Goal: Transaction & Acquisition: Purchase product/service

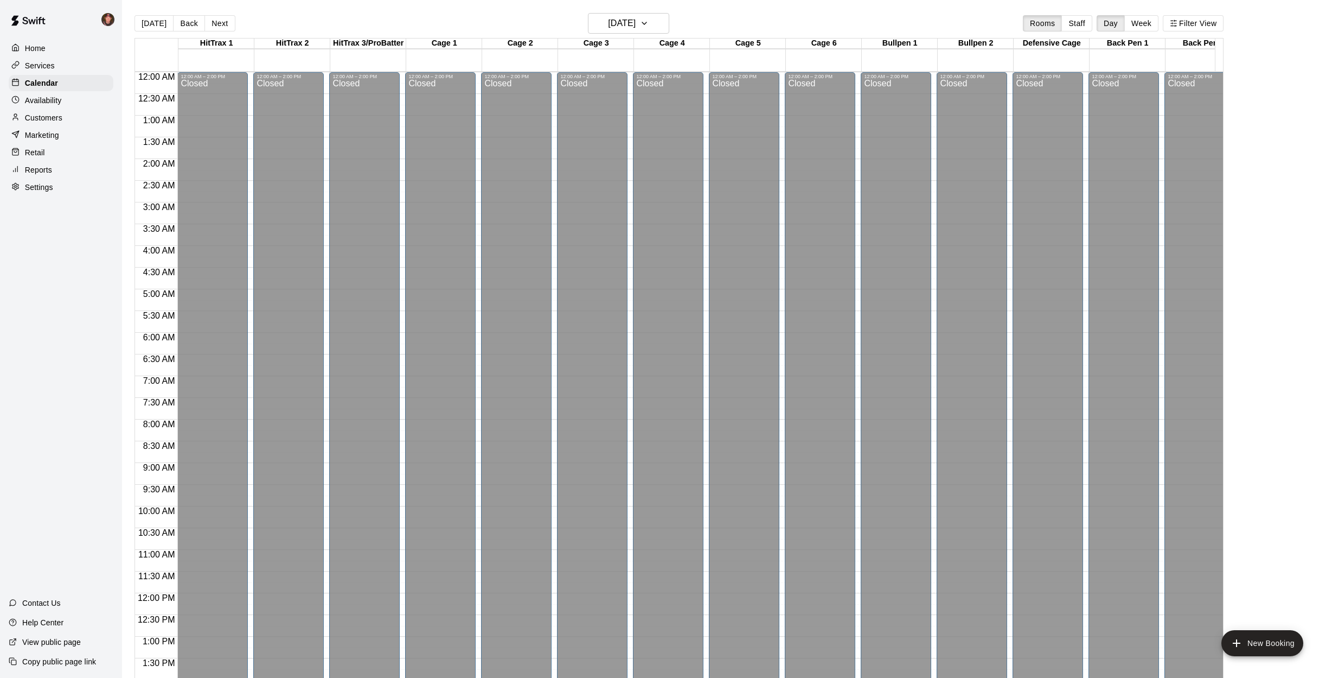
scroll to position [432, 0]
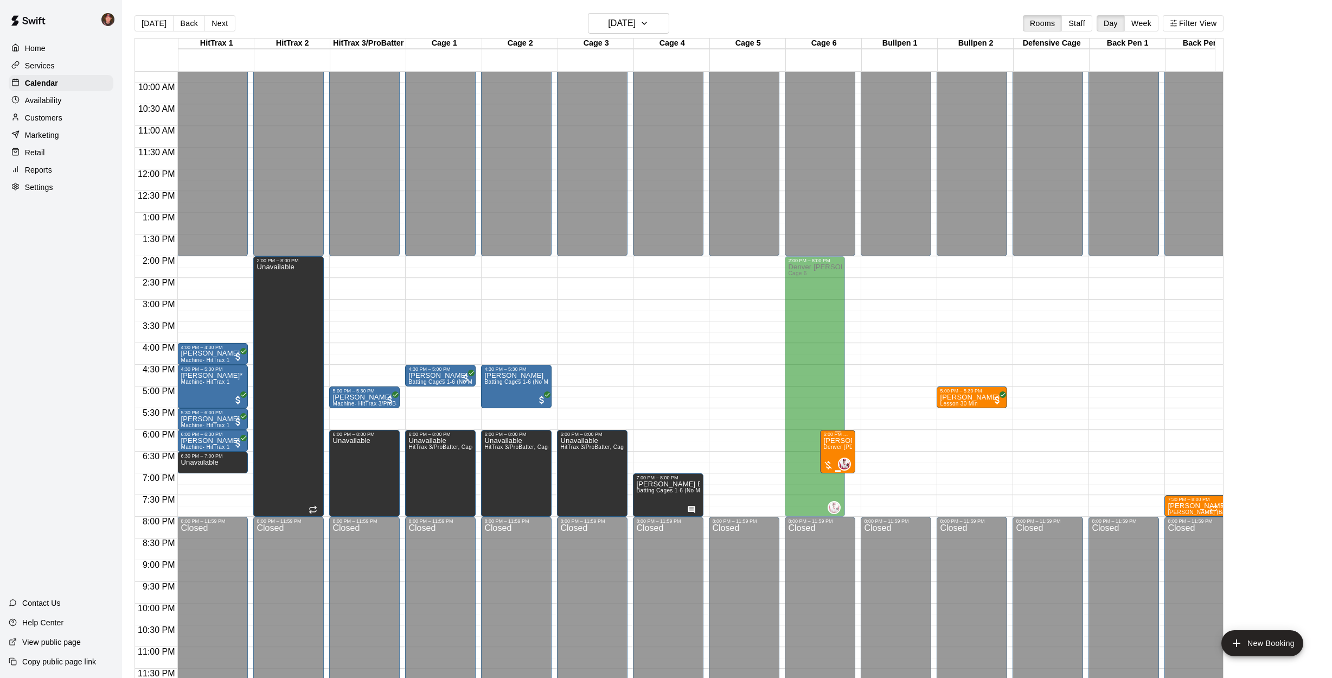
click at [839, 444] on span "Denver [PERSON_NAME] 1 HR (Hitting, Infield)" at bounding box center [886, 447] width 124 height 6
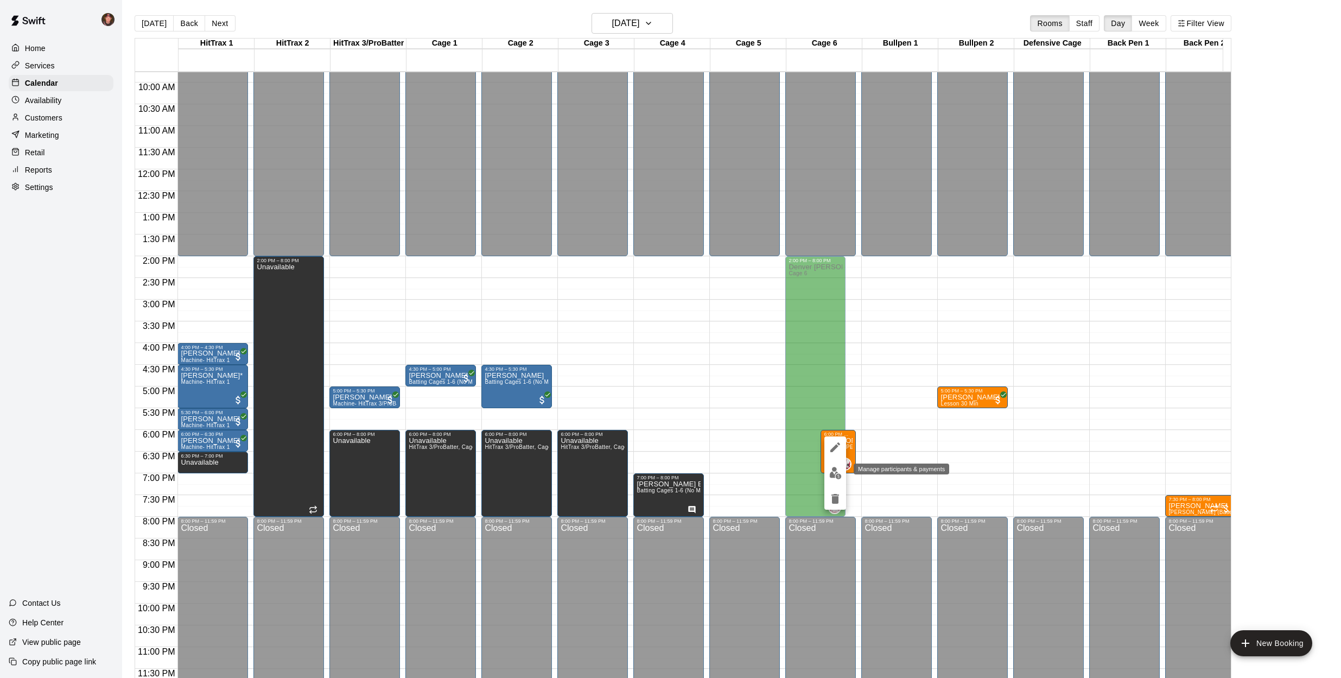
click at [832, 474] on img "edit" at bounding box center [835, 473] width 12 height 12
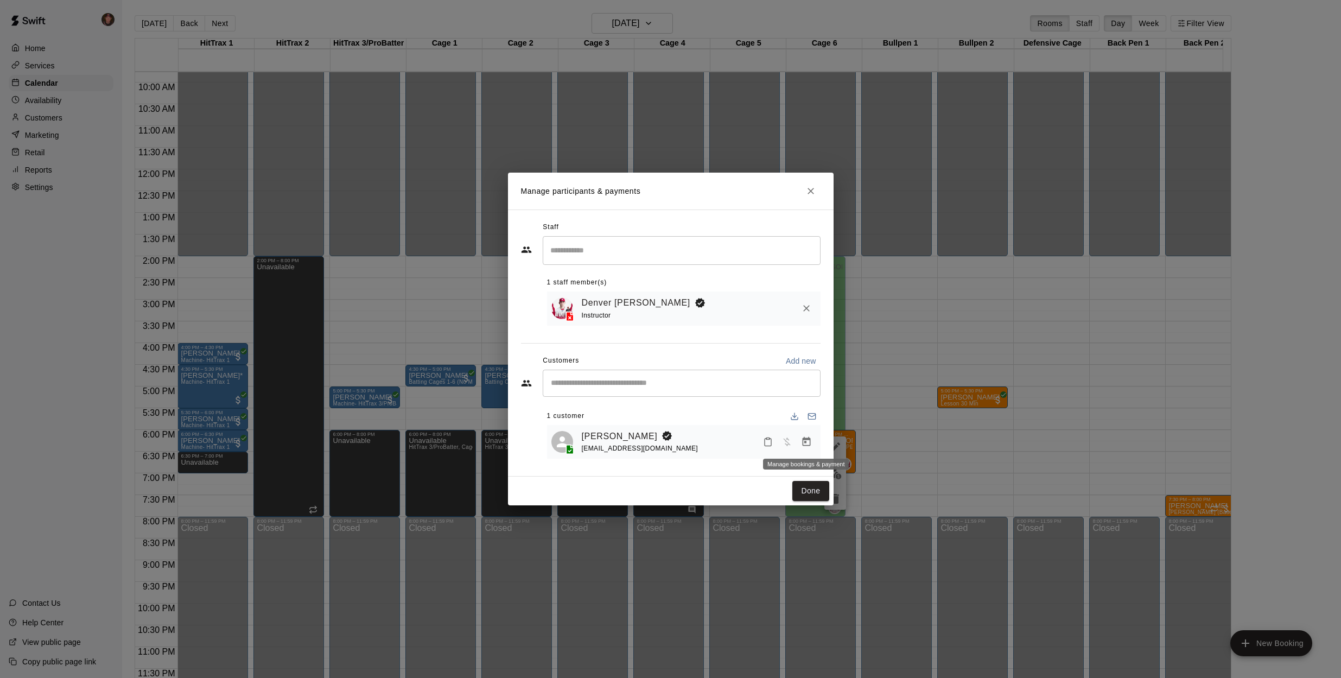
click at [806, 445] on icon "Manage bookings & payment" at bounding box center [806, 441] width 11 height 11
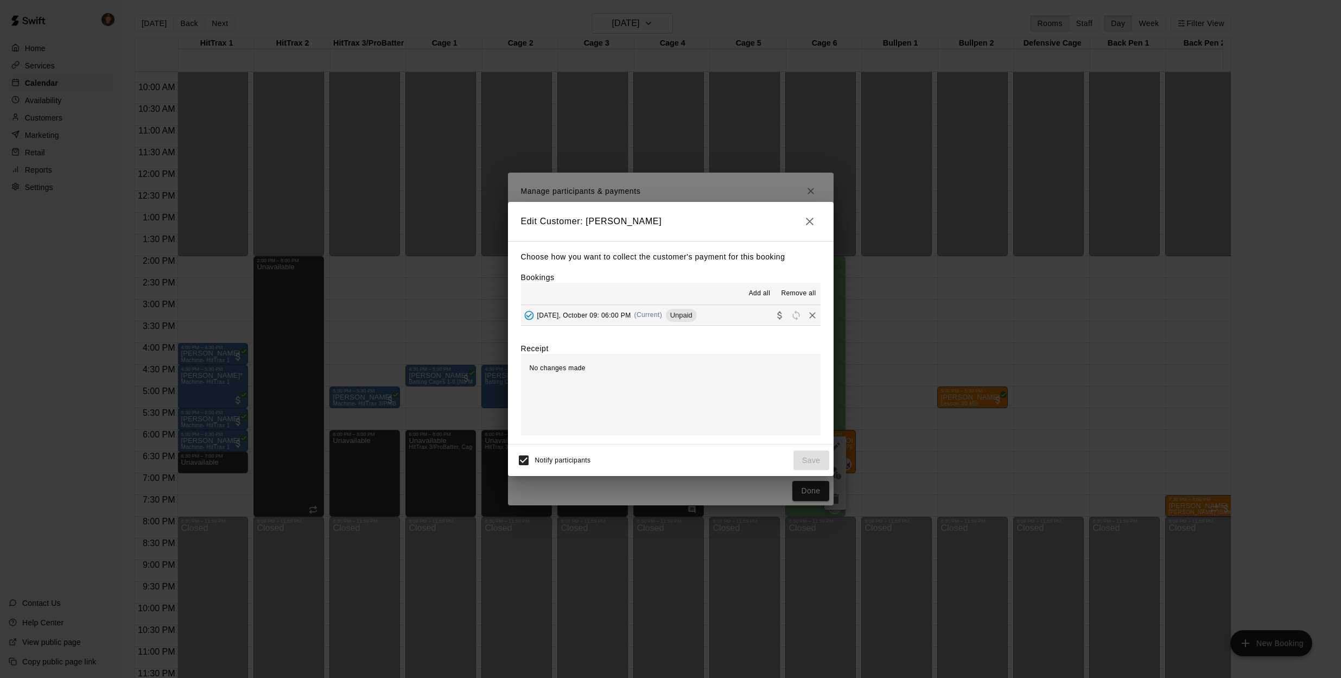
click at [620, 317] on span "[DATE], October 09: 06:00 PM" at bounding box center [584, 315] width 94 height 8
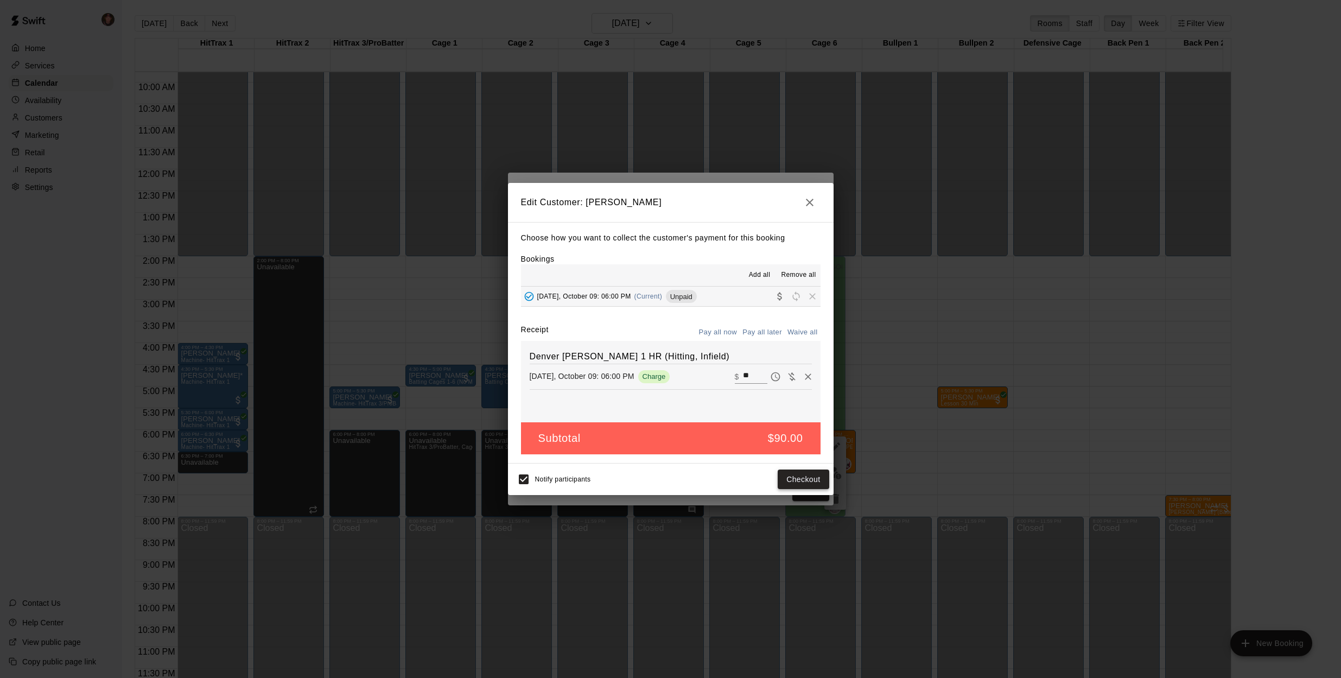
click at [800, 480] on button "Checkout" at bounding box center [802, 479] width 51 height 20
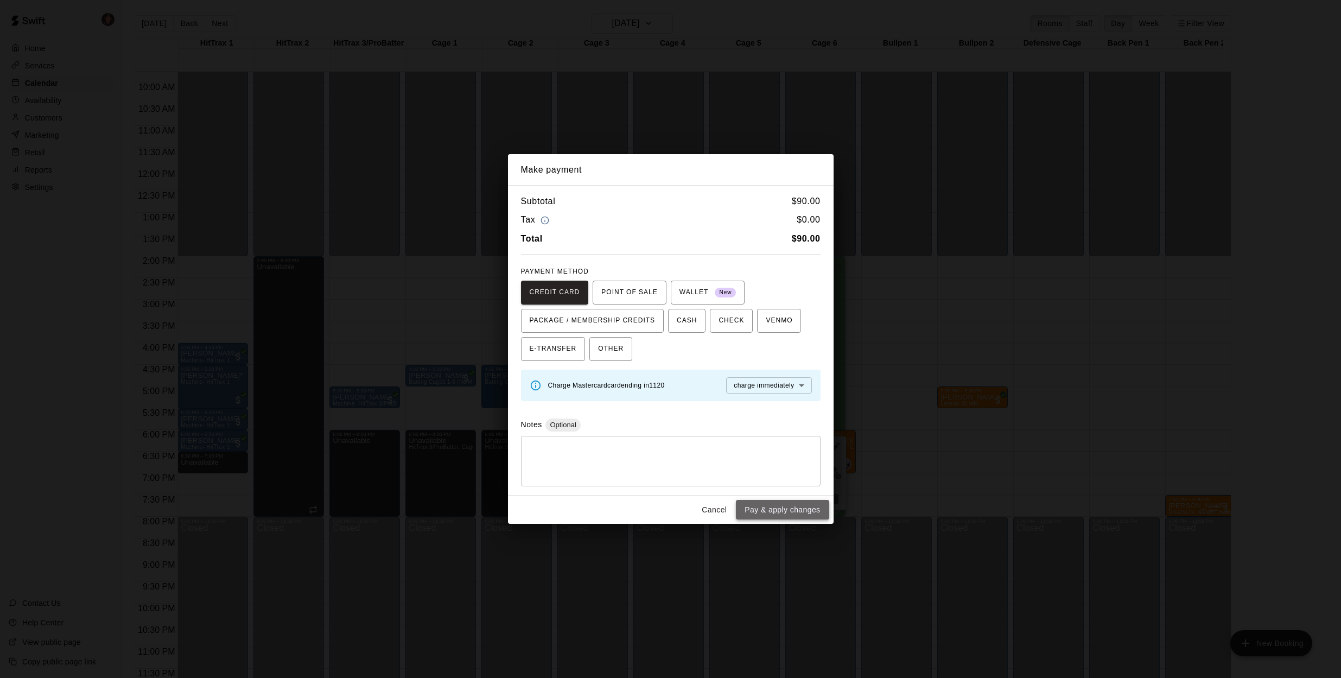
click at [774, 506] on button "Pay & apply changes" at bounding box center [782, 510] width 93 height 20
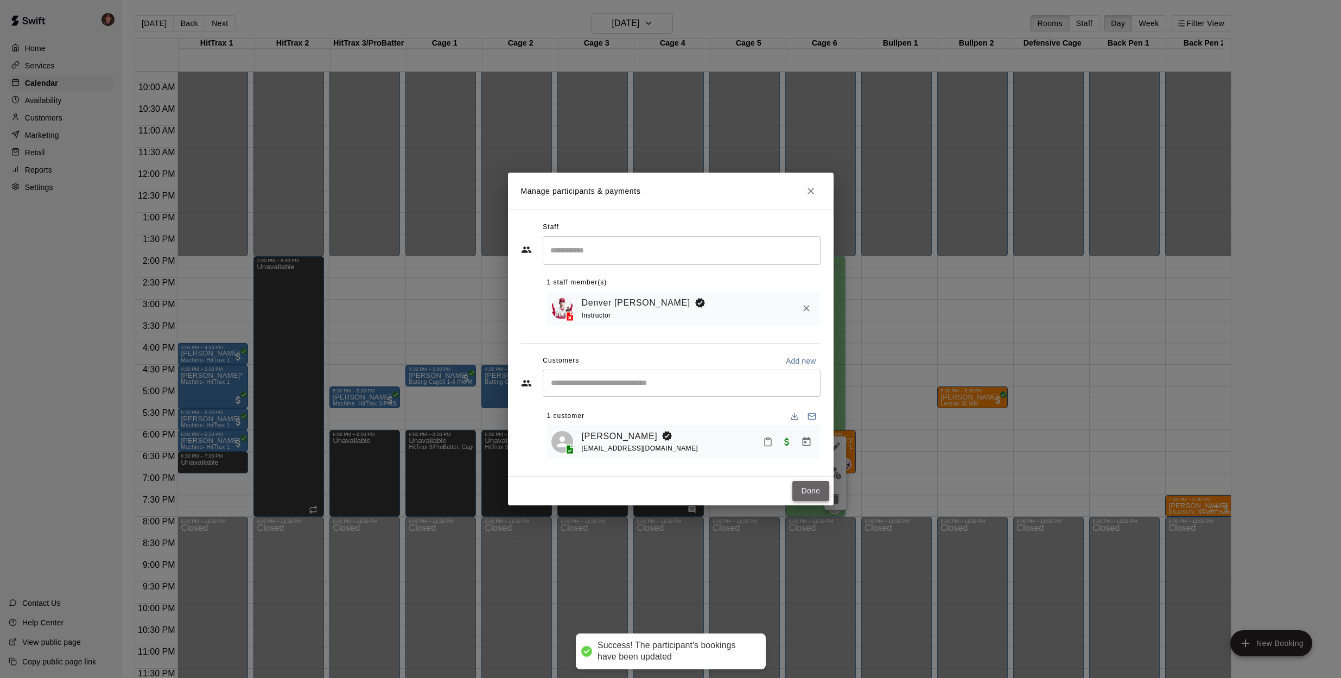
click at [795, 489] on button "Done" at bounding box center [810, 491] width 36 height 20
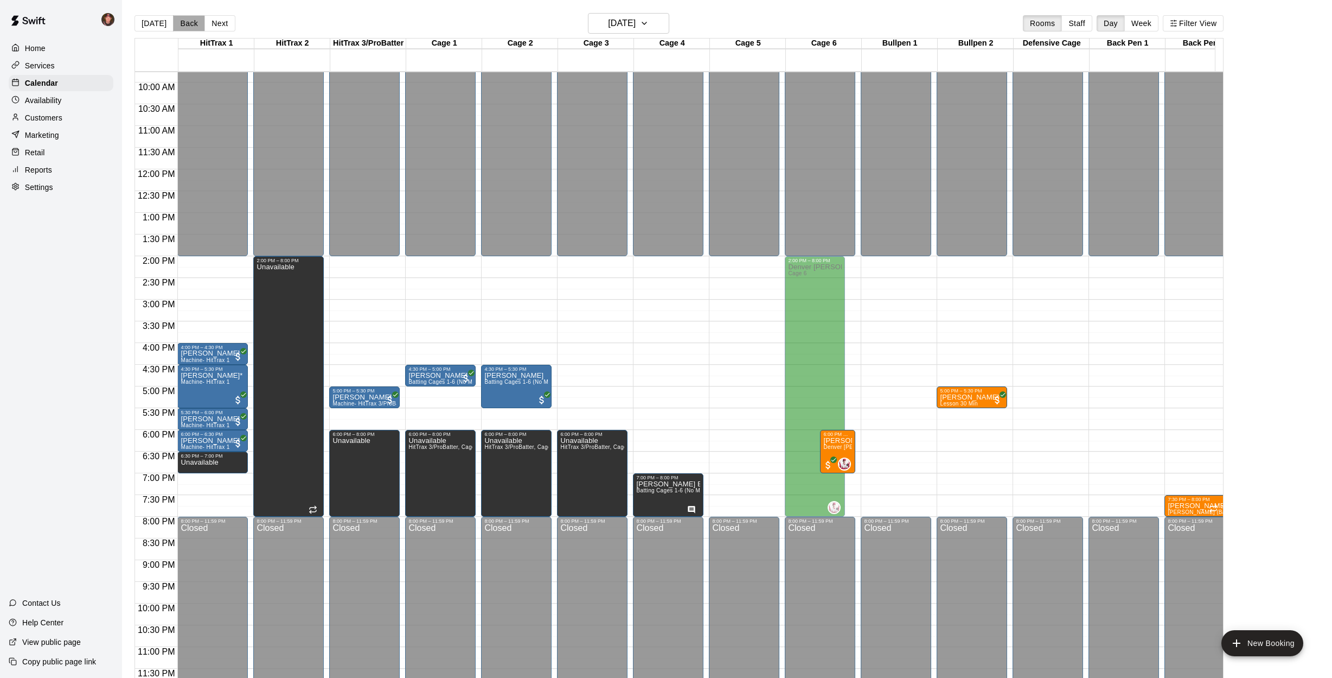
click at [181, 20] on button "Back" at bounding box center [189, 23] width 32 height 16
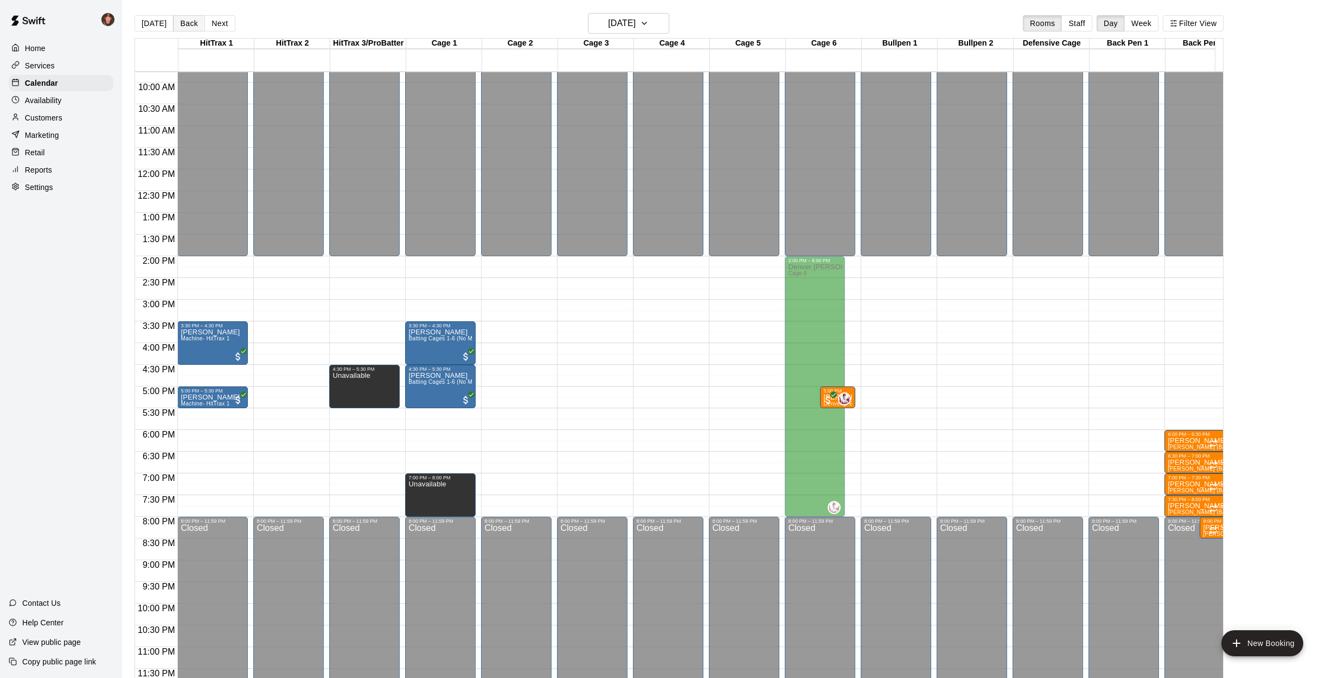
click at [183, 20] on button "Back" at bounding box center [189, 23] width 32 height 16
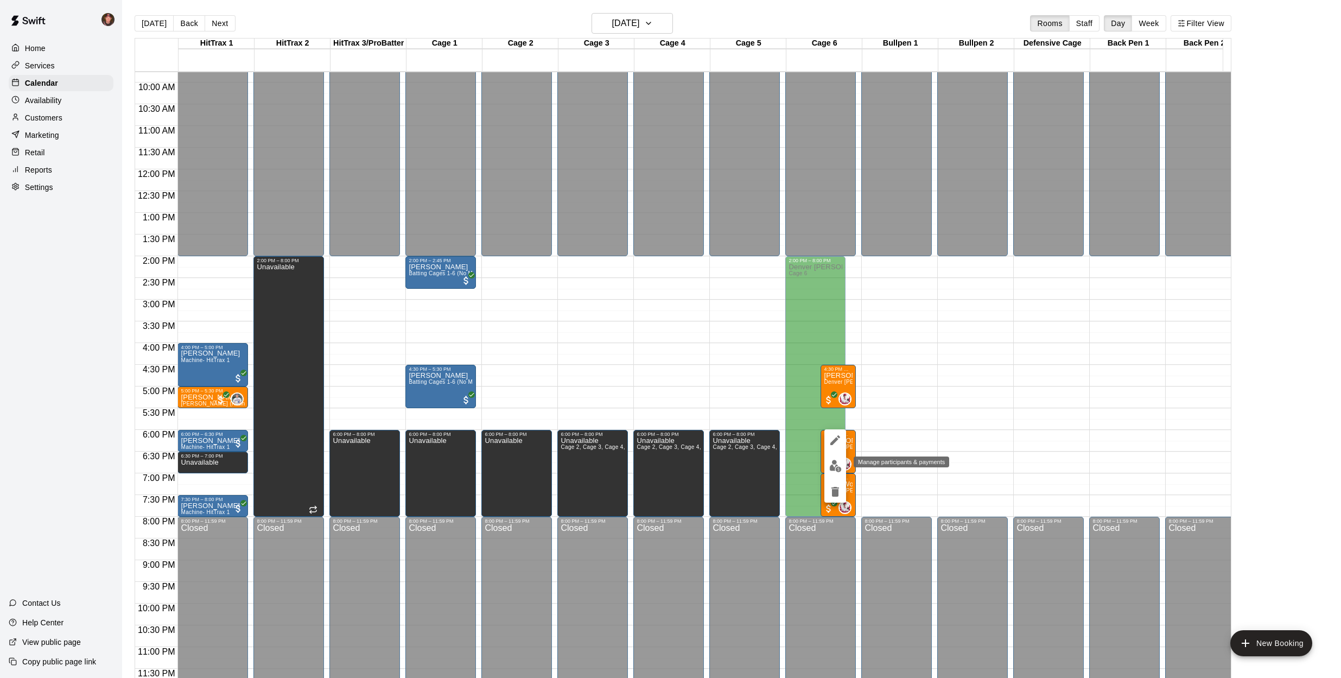
click at [841, 468] on button "edit" at bounding box center [835, 465] width 22 height 21
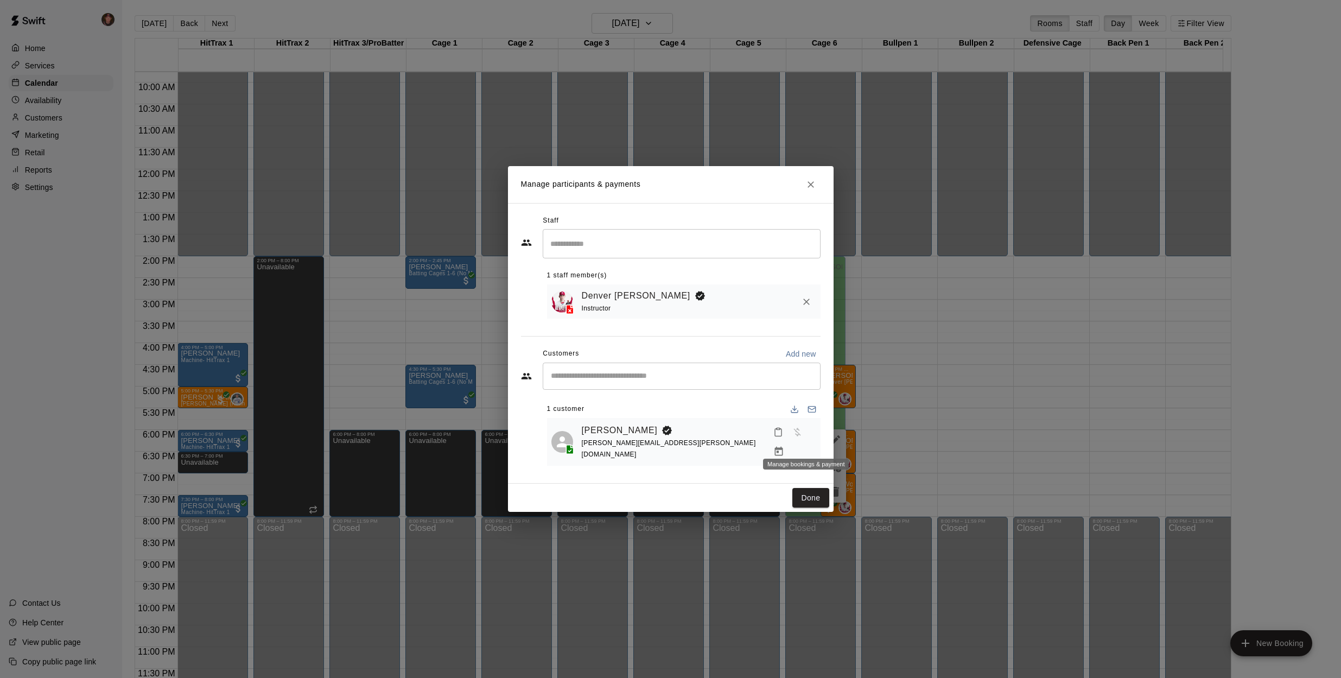
click at [784, 446] on icon "Manage bookings & payment" at bounding box center [778, 451] width 11 height 11
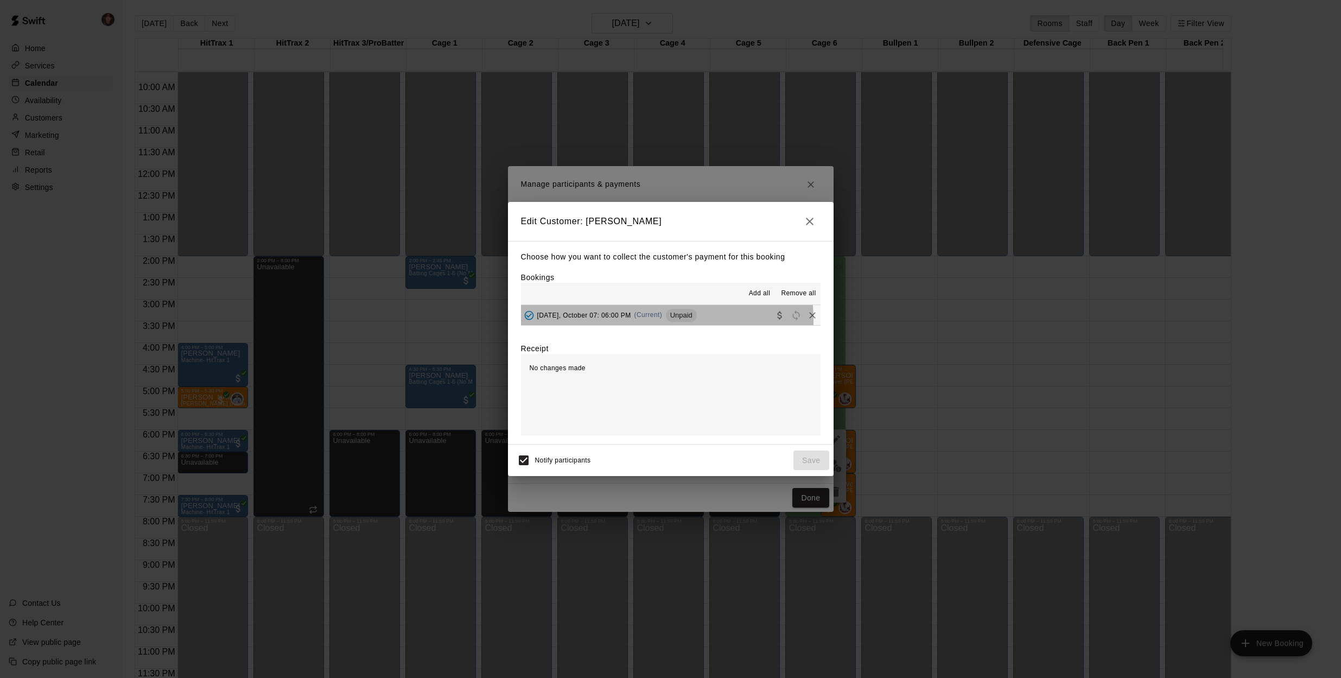
click at [601, 321] on div "[DATE], October 07: 06:00 PM (Current) Unpaid" at bounding box center [609, 315] width 176 height 16
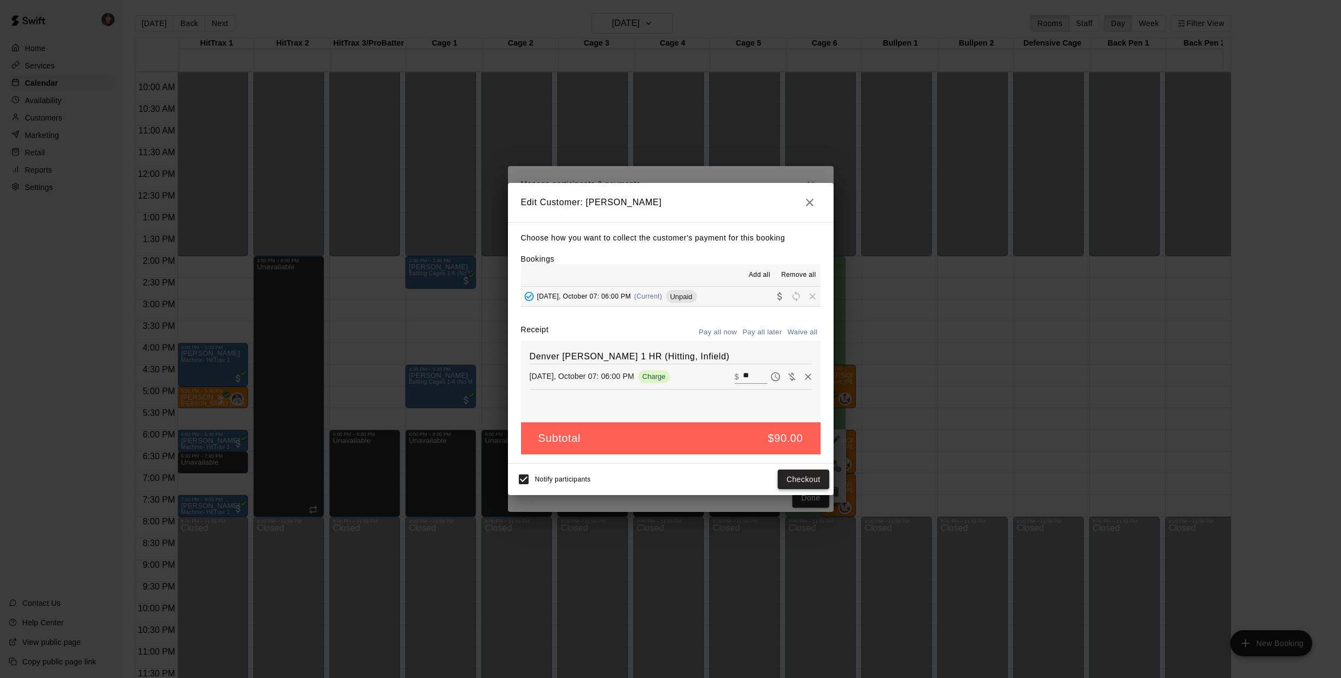
click at [800, 473] on button "Checkout" at bounding box center [802, 479] width 51 height 20
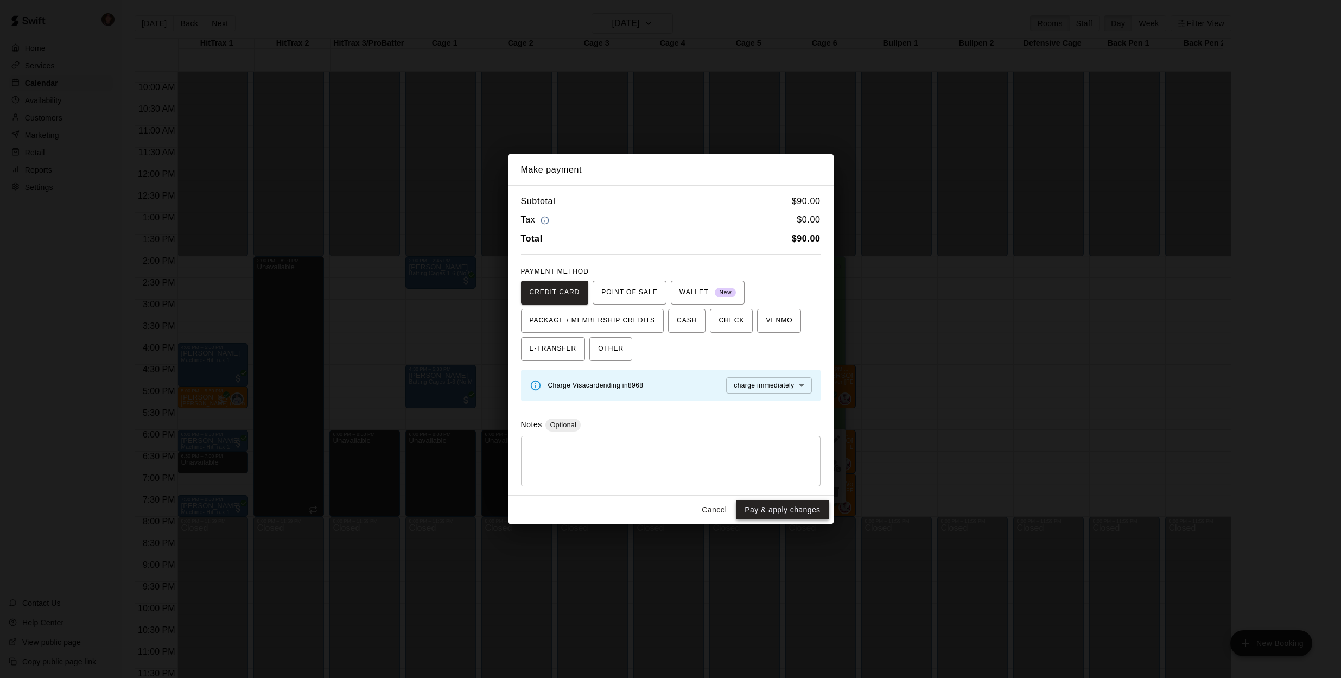
click at [769, 511] on button "Pay & apply changes" at bounding box center [782, 510] width 93 height 20
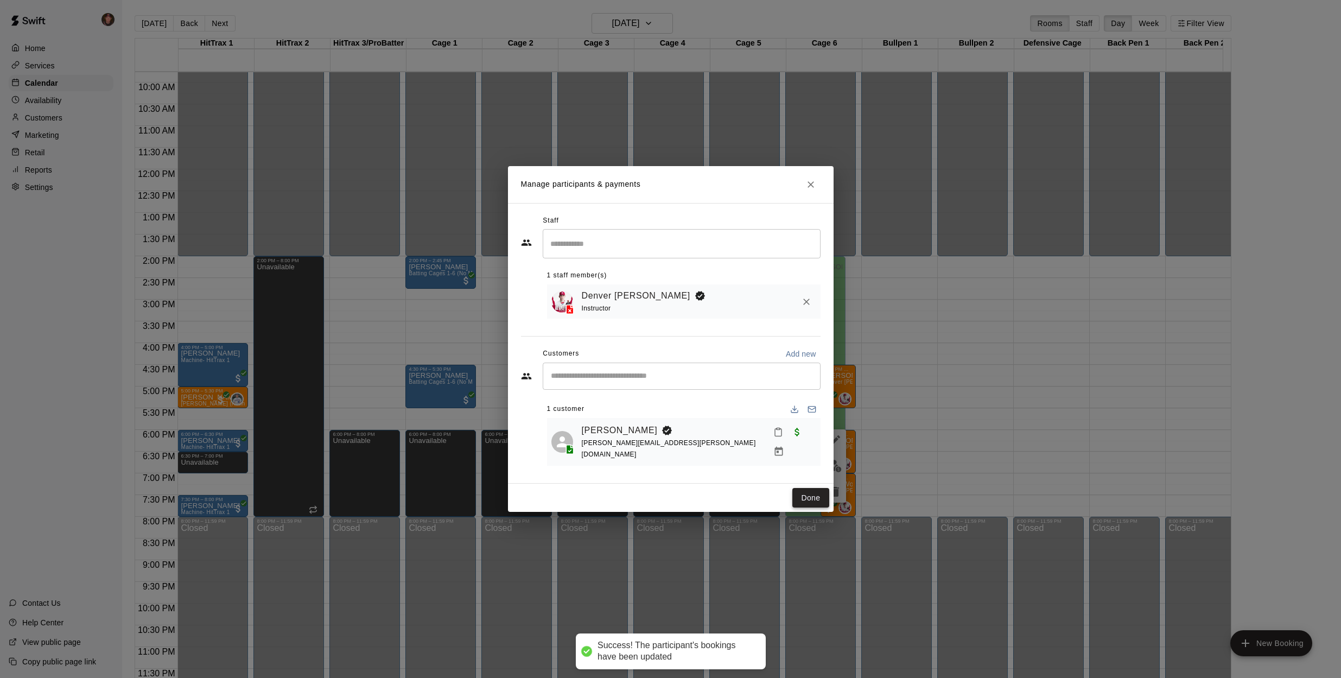
click at [807, 499] on button "Done" at bounding box center [810, 498] width 36 height 20
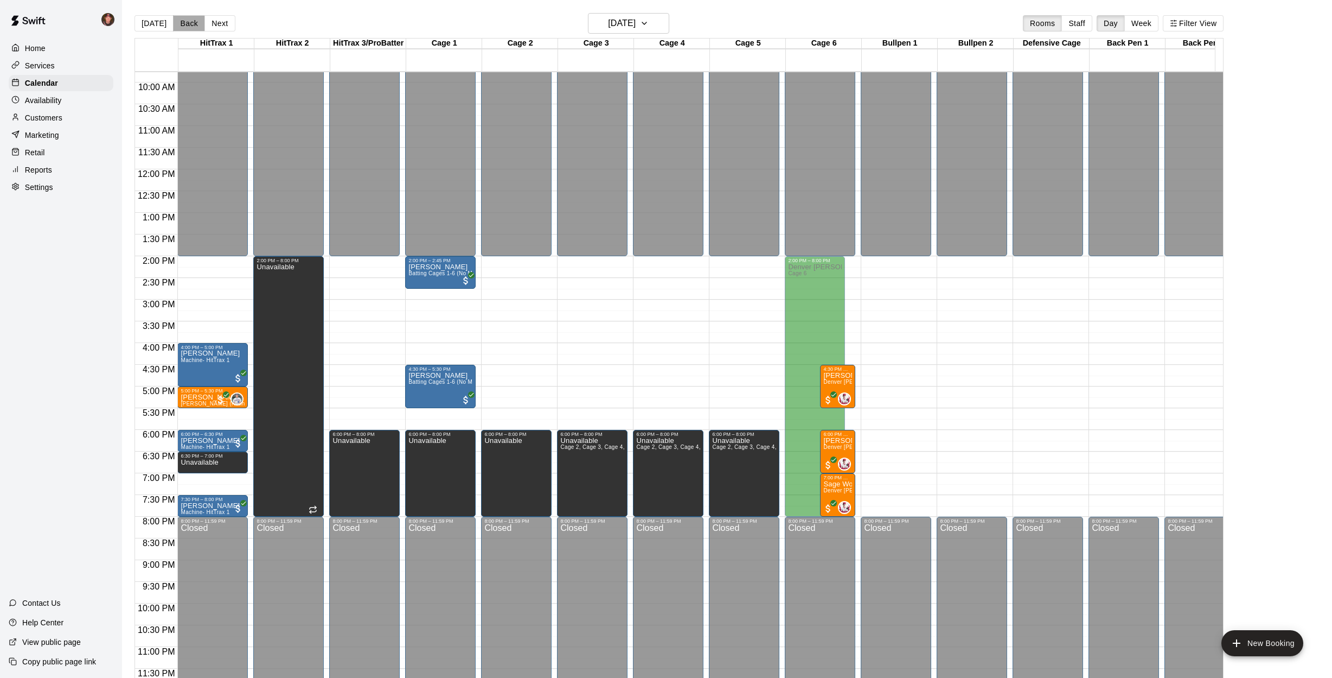
click at [180, 27] on button "Back" at bounding box center [189, 23] width 32 height 16
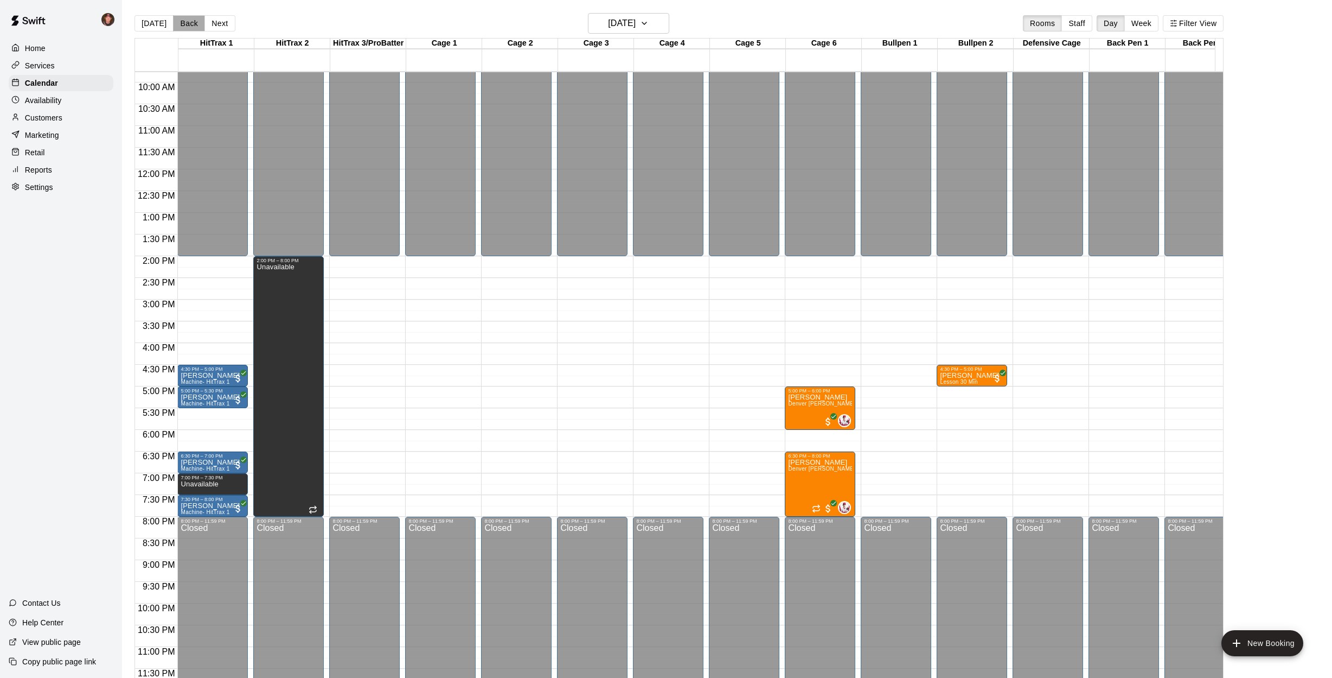
click at [185, 21] on button "Back" at bounding box center [189, 23] width 32 height 16
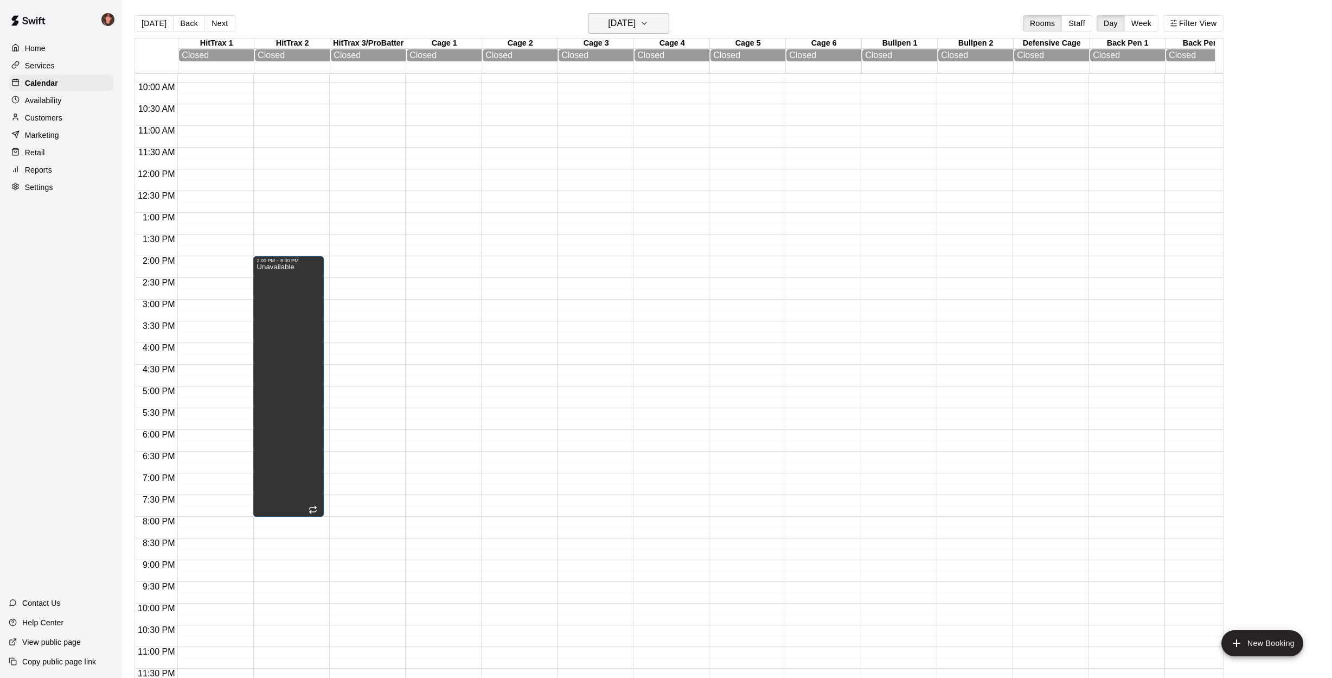
click at [636, 24] on h6 "[DATE]" at bounding box center [622, 23] width 28 height 15
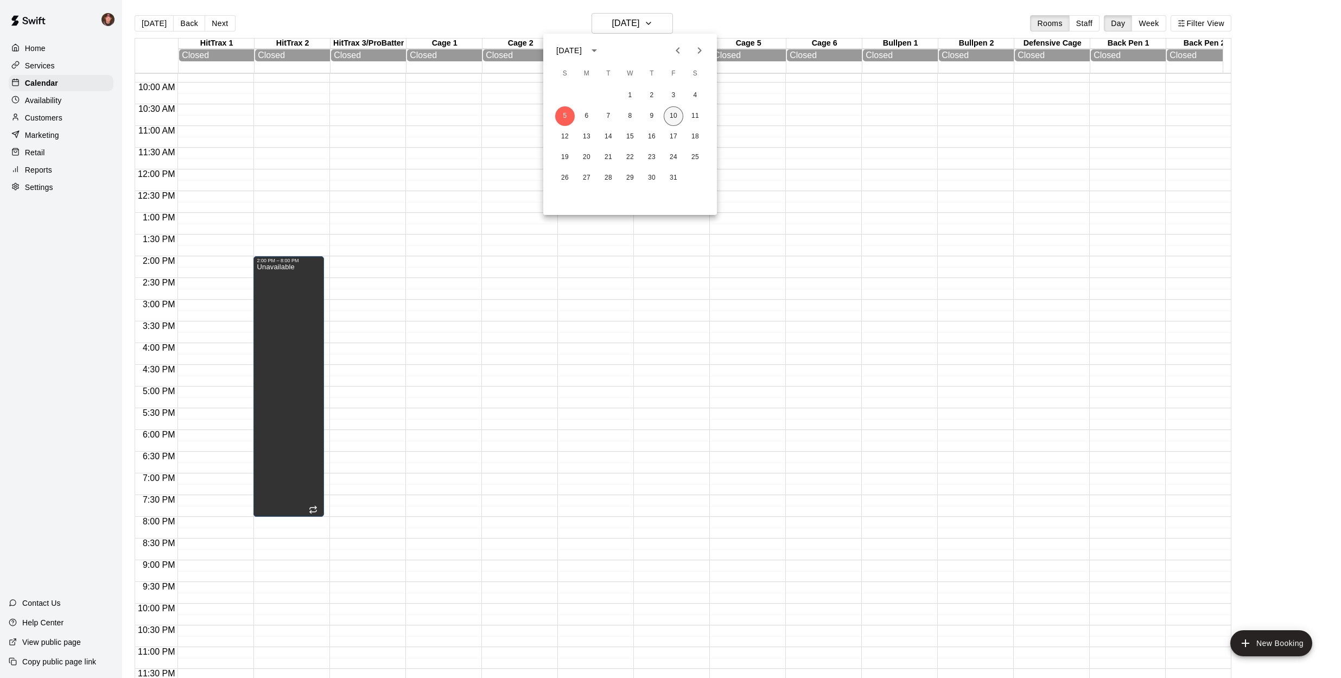
click at [672, 116] on button "10" at bounding box center [674, 116] width 20 height 20
